Goal: Navigation & Orientation: Find specific page/section

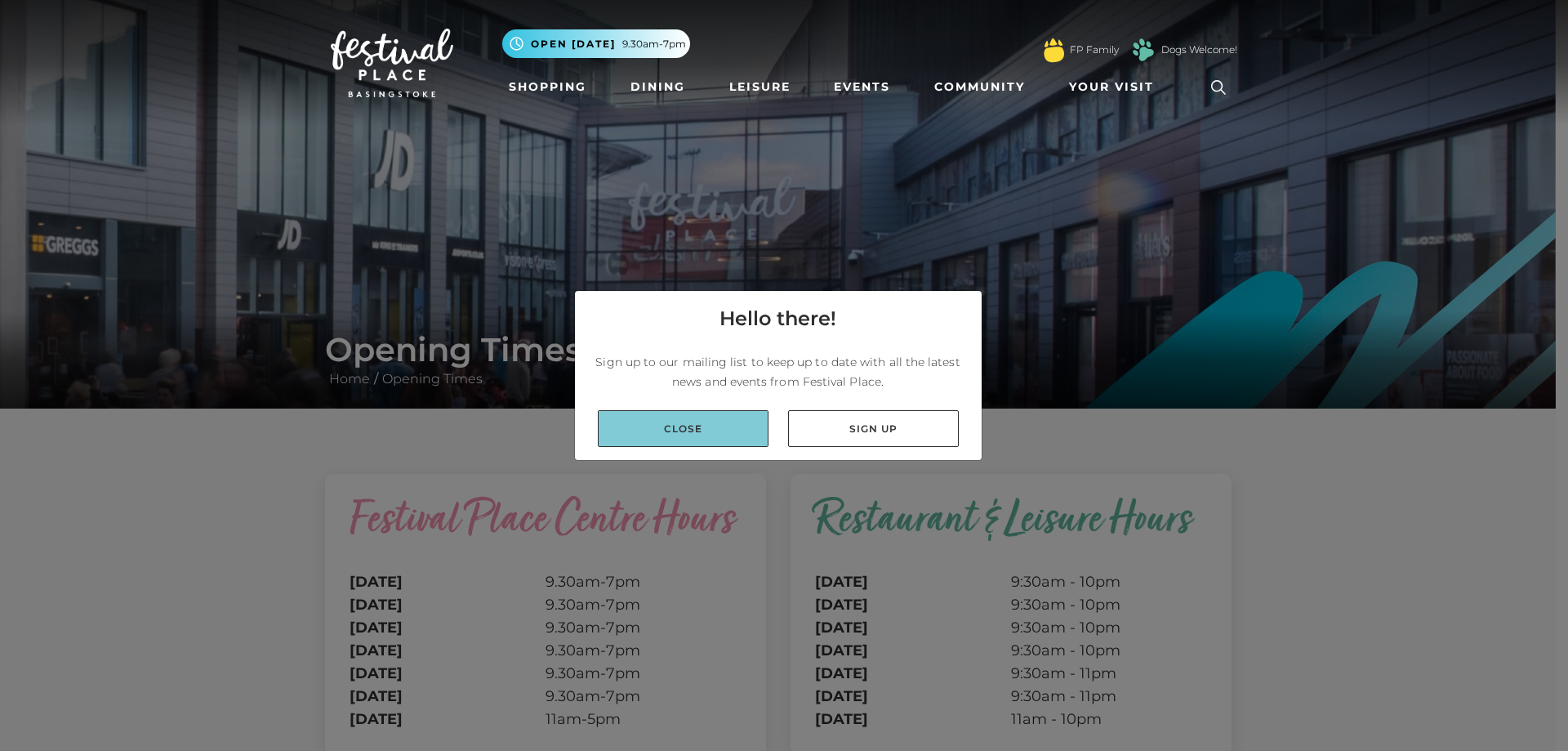
click at [732, 423] on link "Close" at bounding box center [683, 429] width 171 height 37
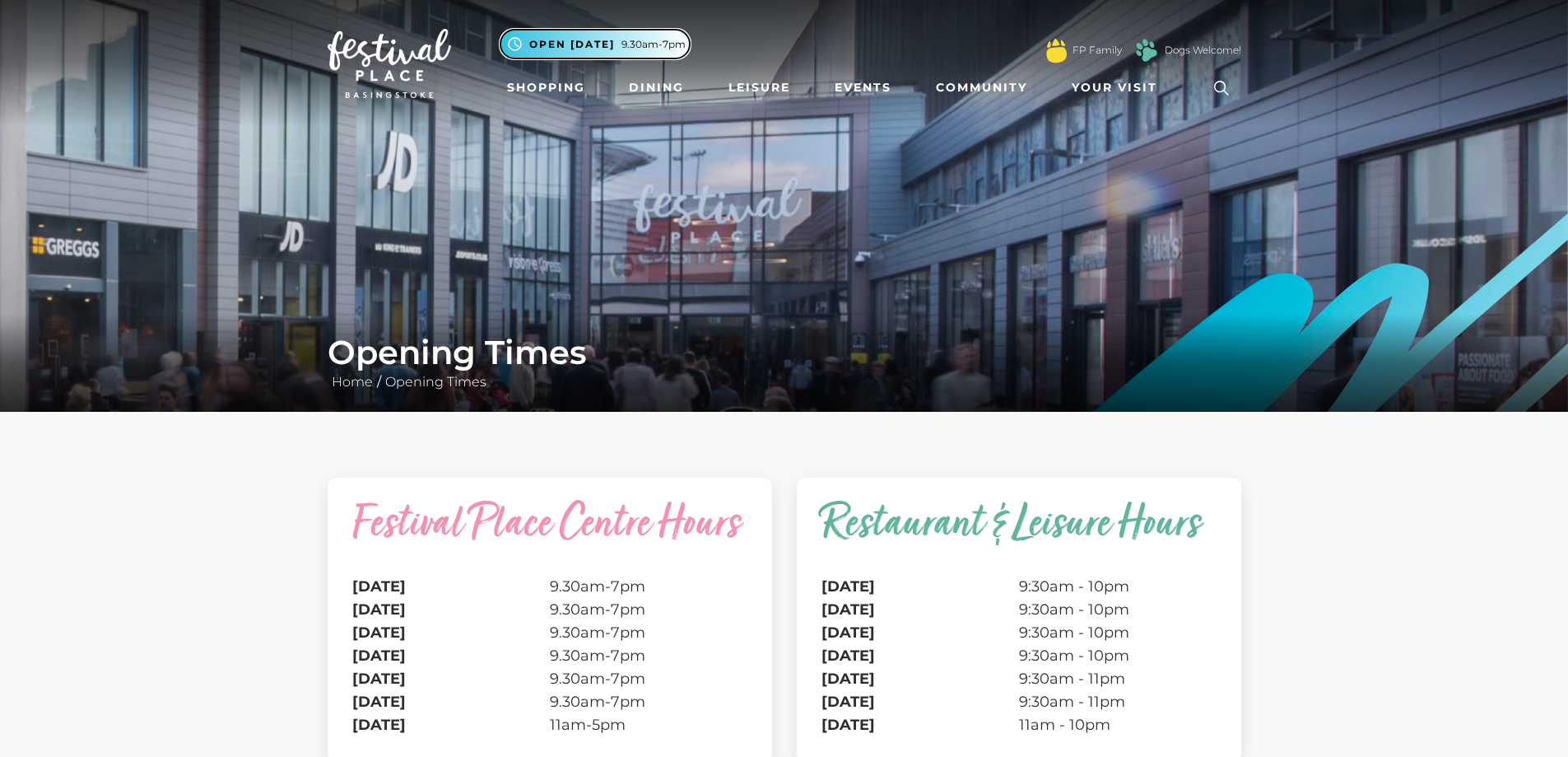
click at [641, 49] on span "9.30am-7pm" at bounding box center [653, 45] width 64 height 15
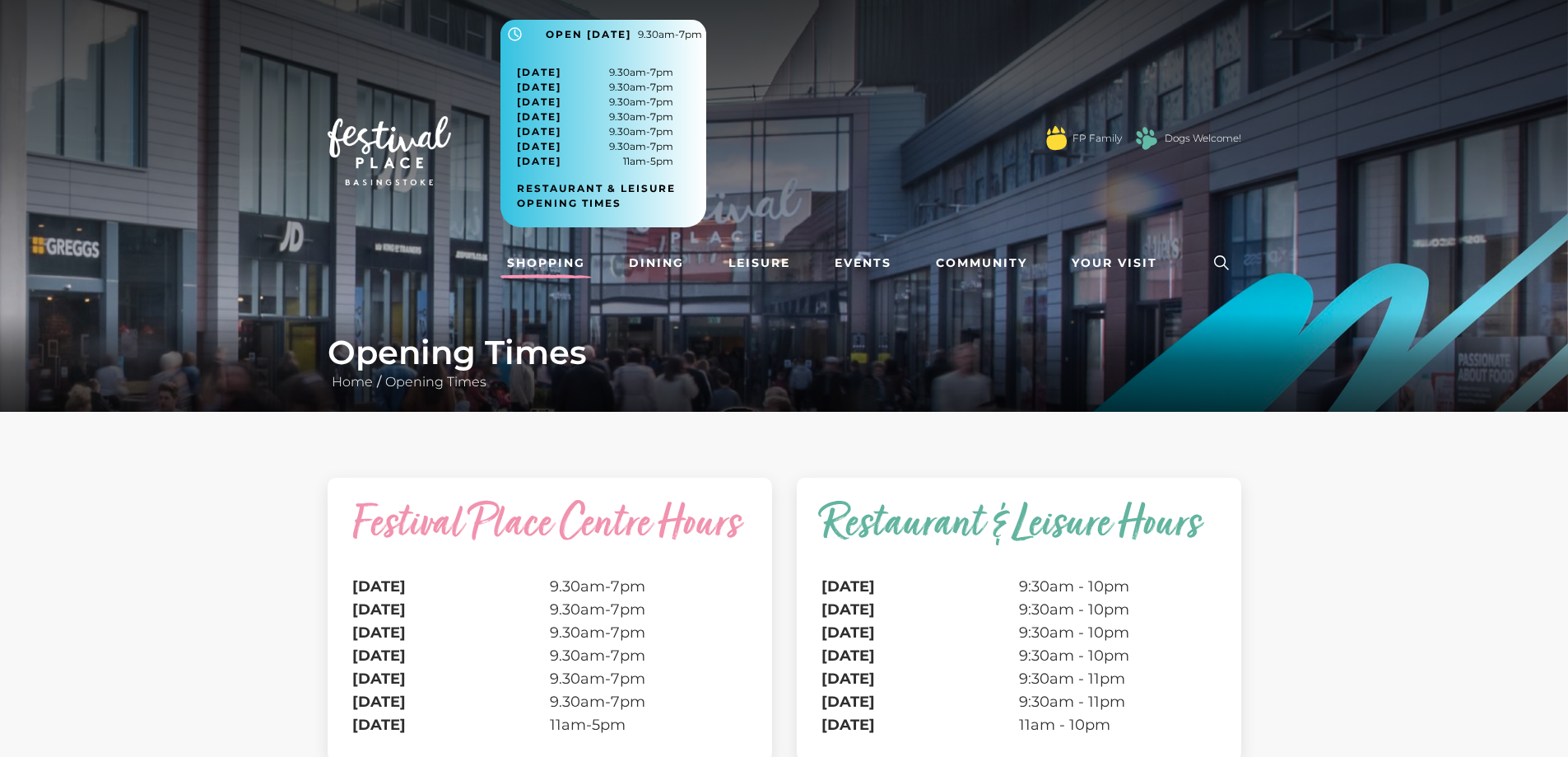
click at [566, 260] on link "Shopping" at bounding box center [546, 263] width 91 height 31
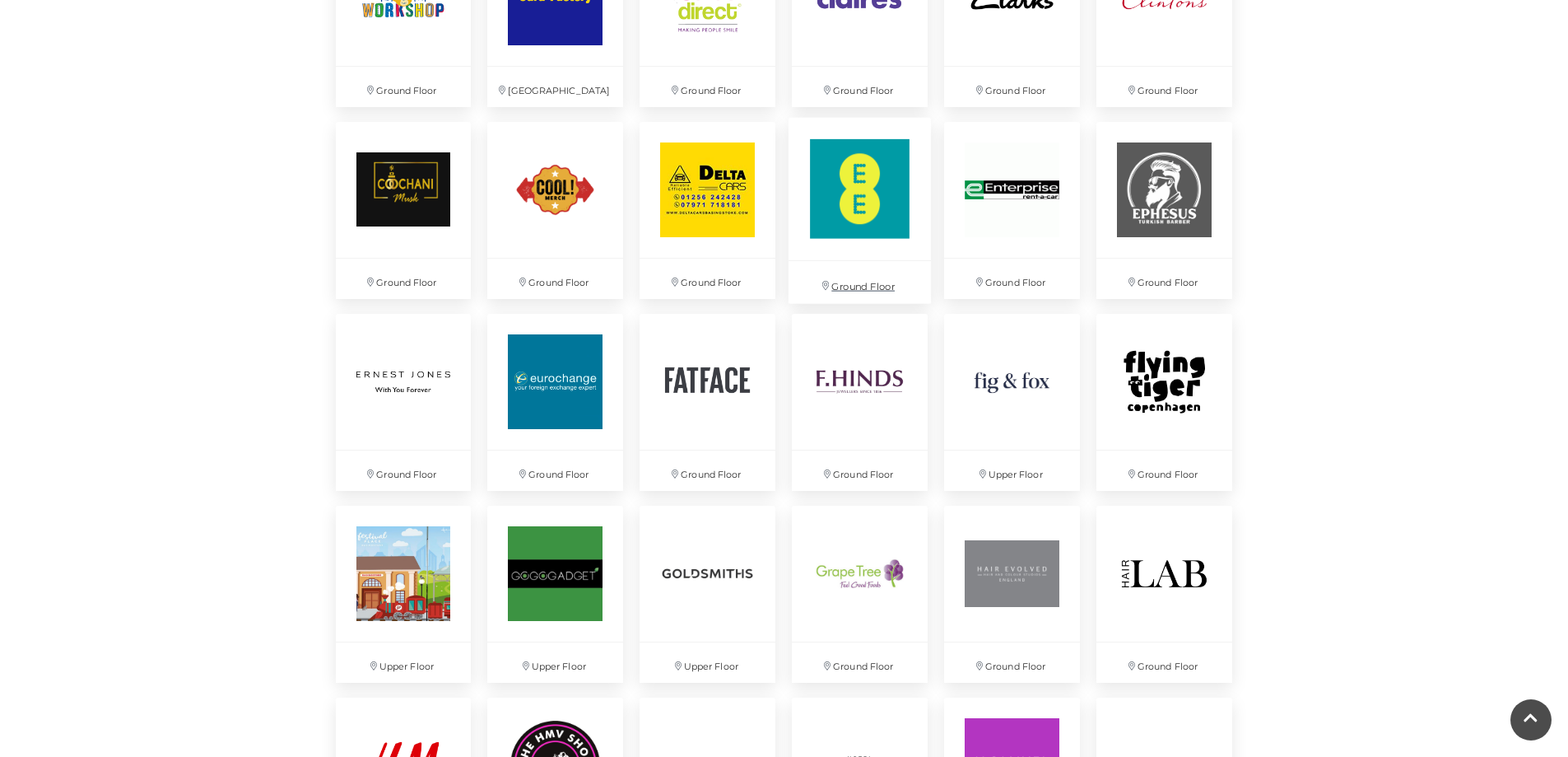
scroll to position [1812, 0]
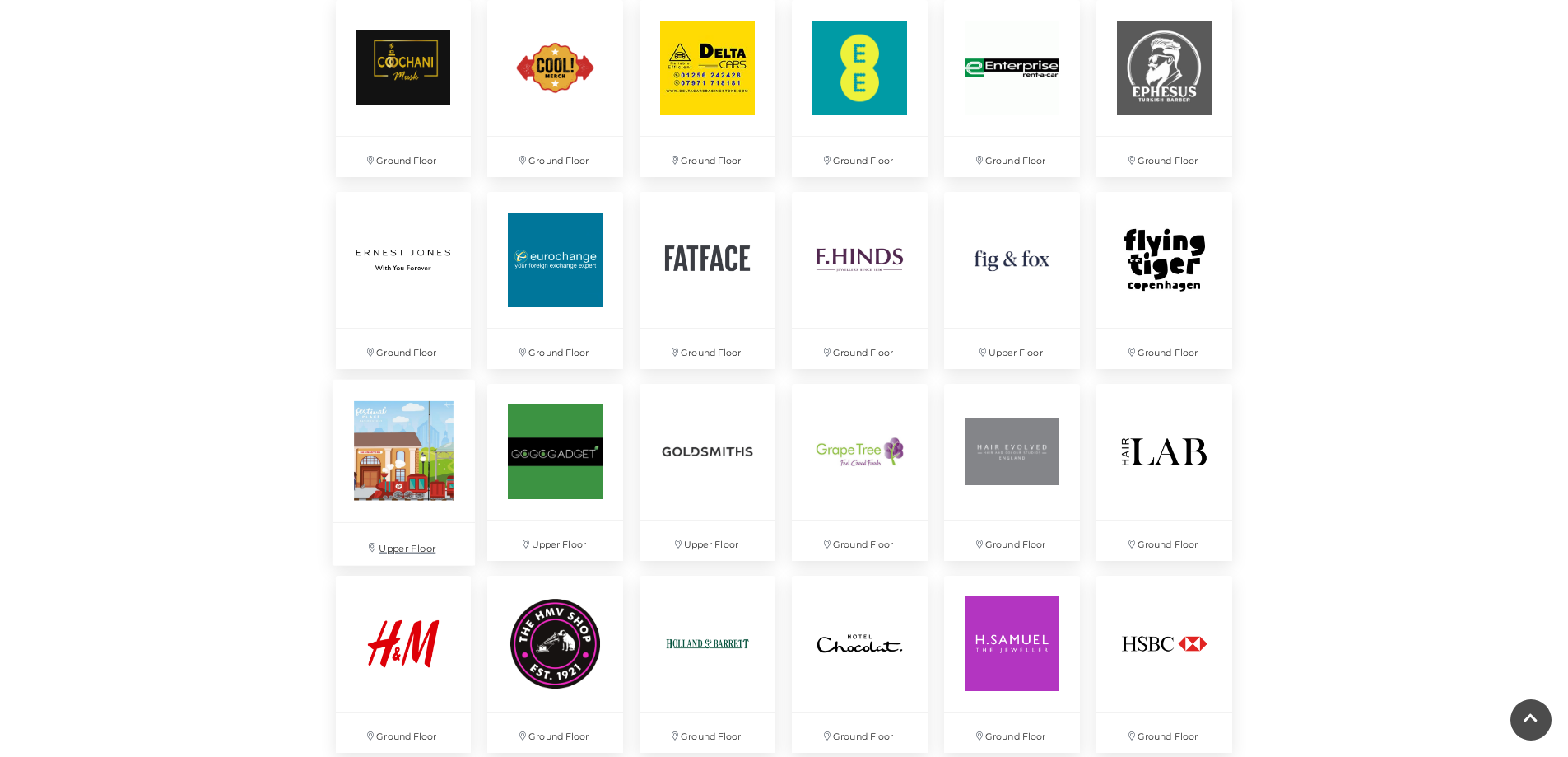
click at [438, 491] on img at bounding box center [403, 450] width 143 height 143
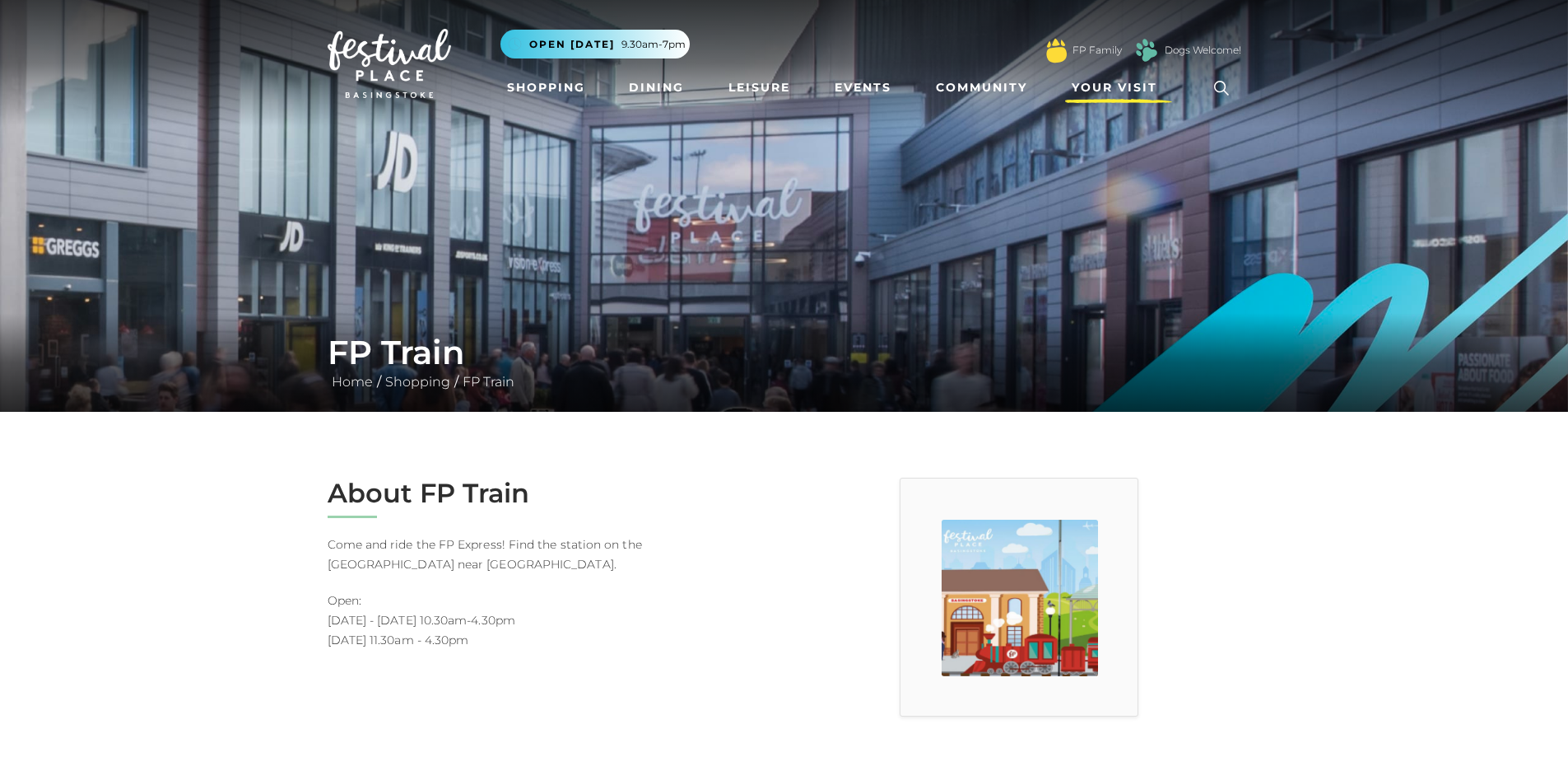
click at [1125, 81] on span "Your Visit" at bounding box center [1114, 87] width 85 height 17
